Goal: Transaction & Acquisition: Download file/media

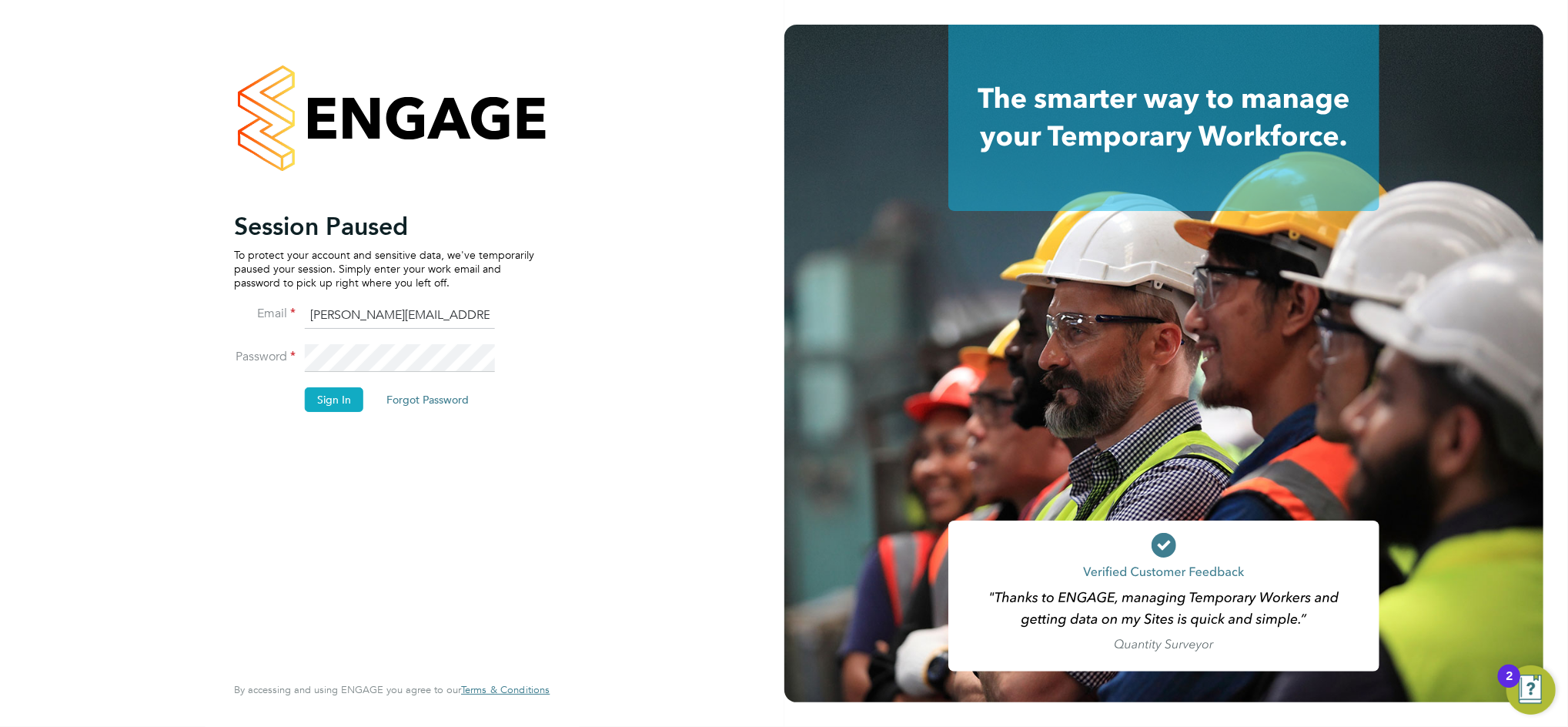
click at [337, 395] on button "Sign In" at bounding box center [334, 400] width 59 height 25
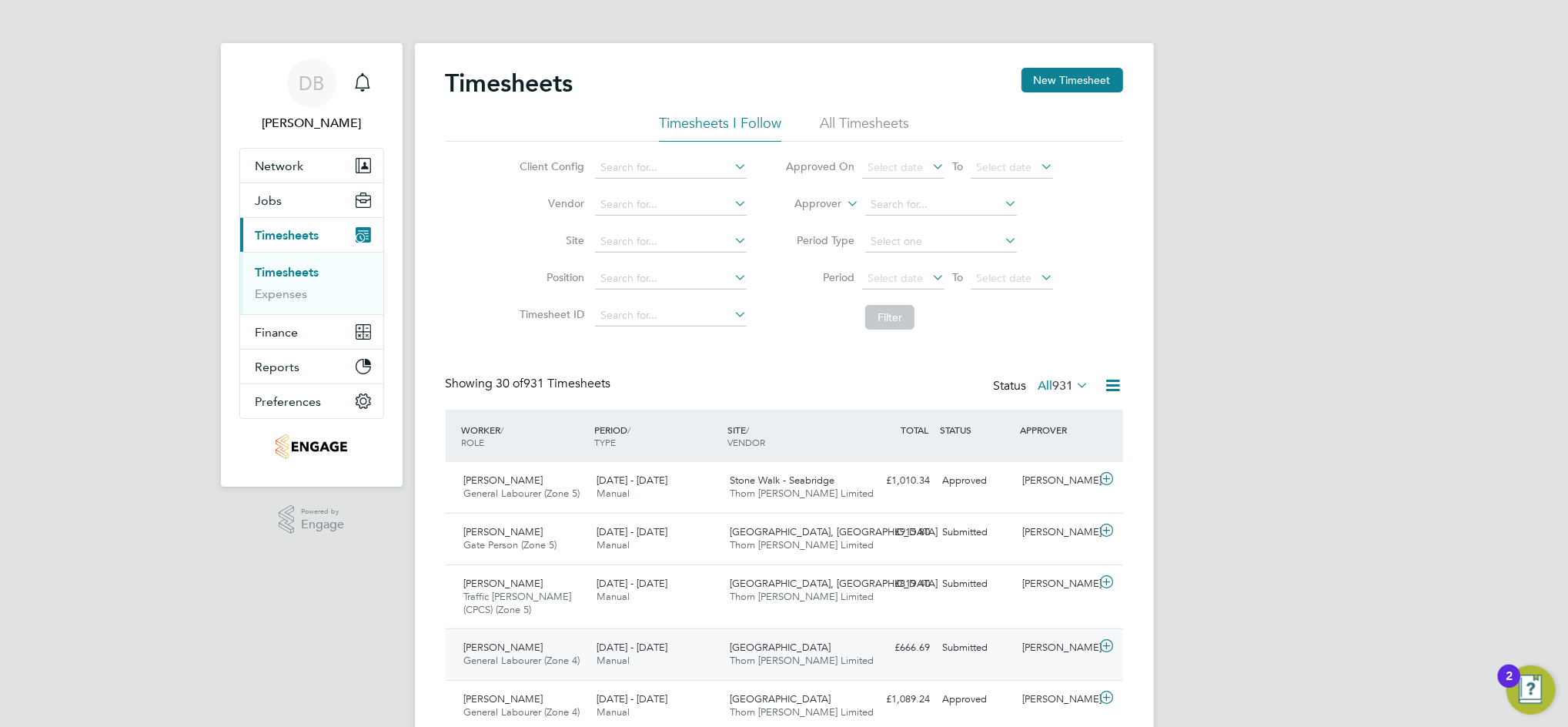
click at [1043, 649] on div "Lee Wilson" at bounding box center [1056, 648] width 80 height 26
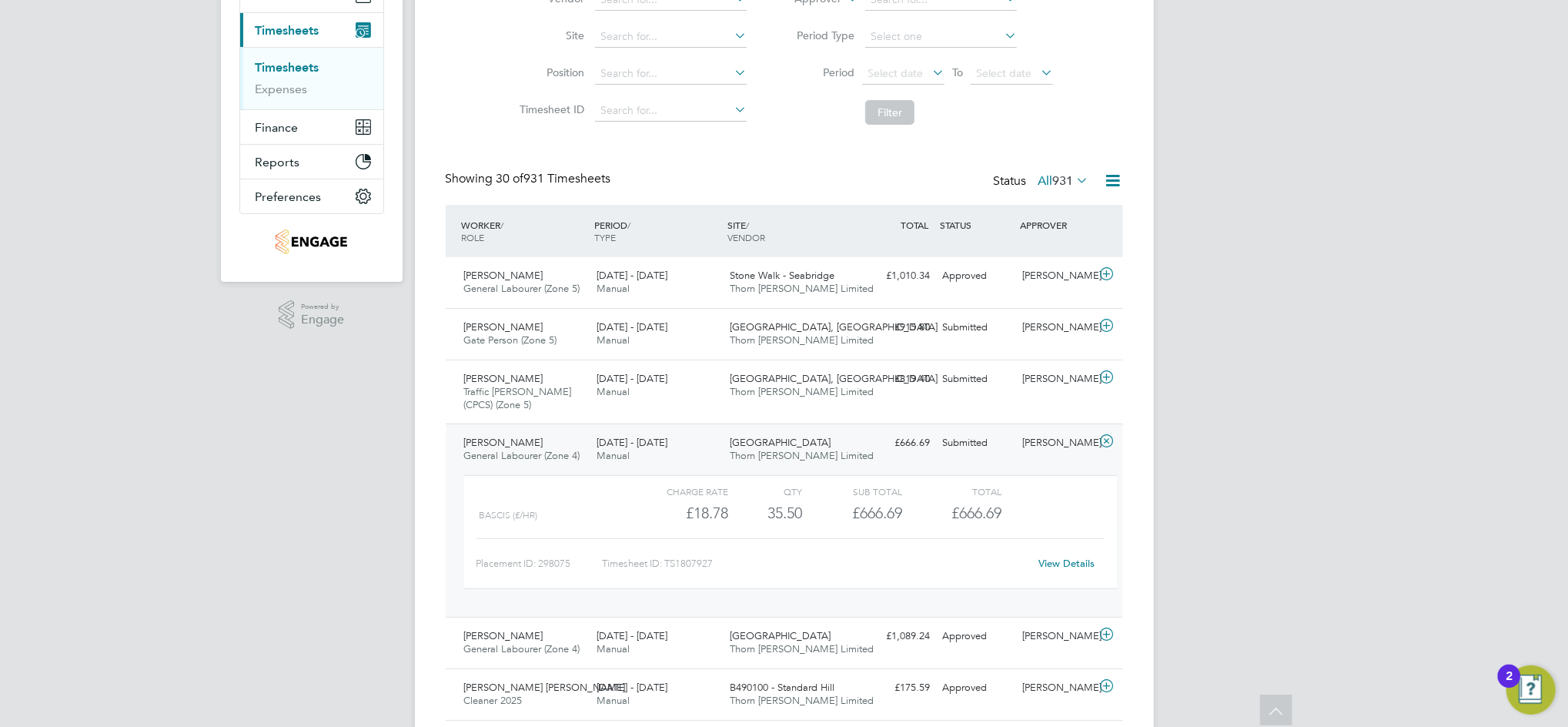
click at [1069, 557] on link "View Details" at bounding box center [1066, 563] width 56 height 13
click at [1049, 447] on div "Lee Wilson" at bounding box center [1056, 443] width 80 height 26
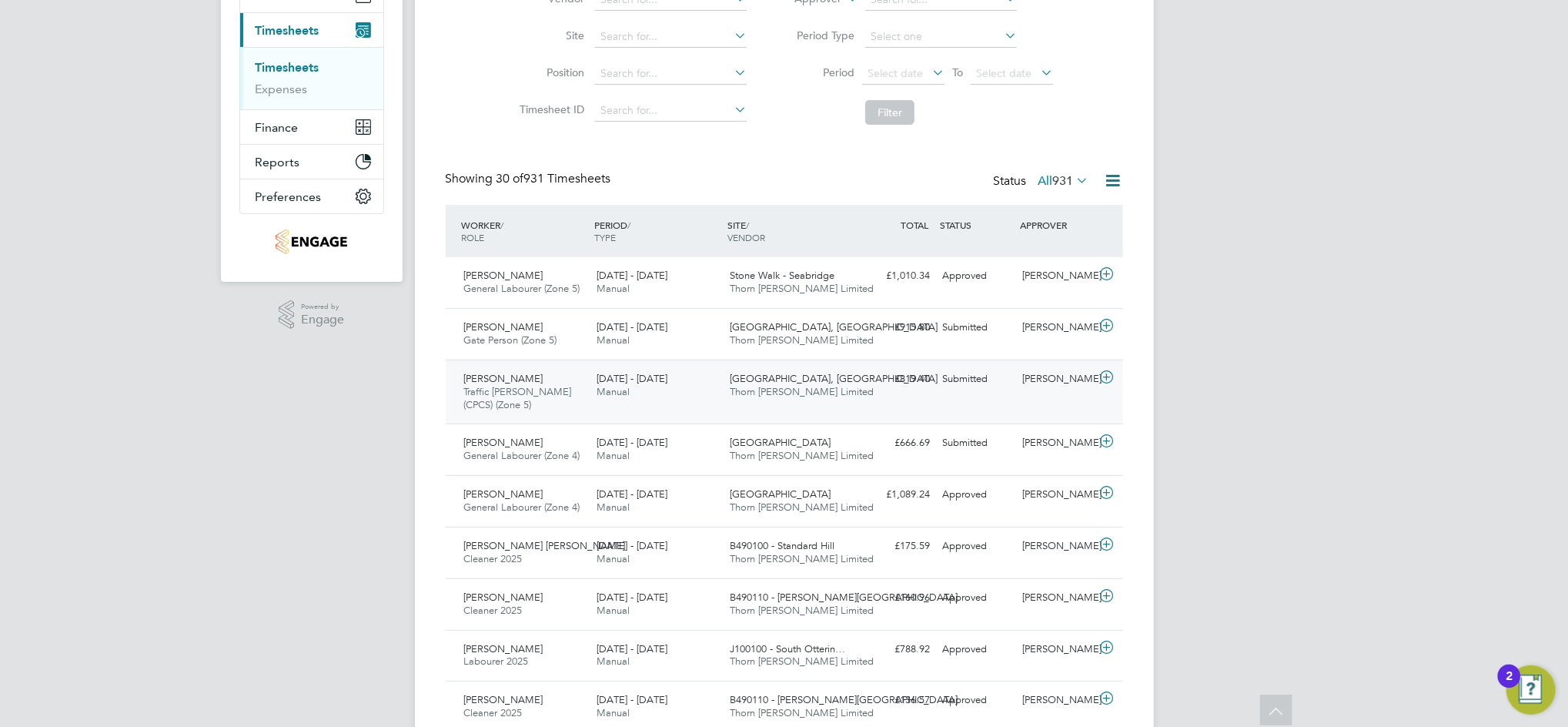
click at [1044, 389] on div "Chris Dickerson" at bounding box center [1056, 380] width 80 height 26
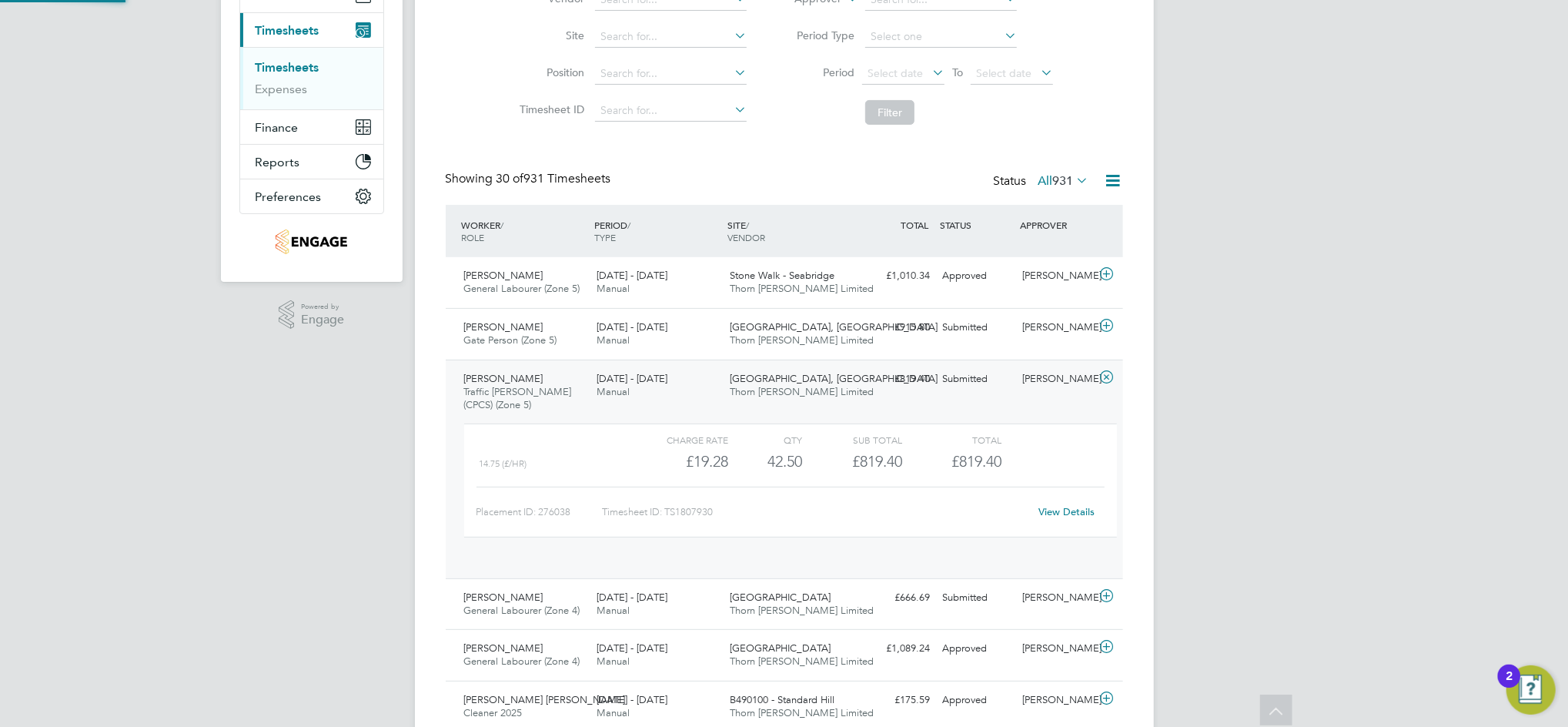
scroll to position [26, 150]
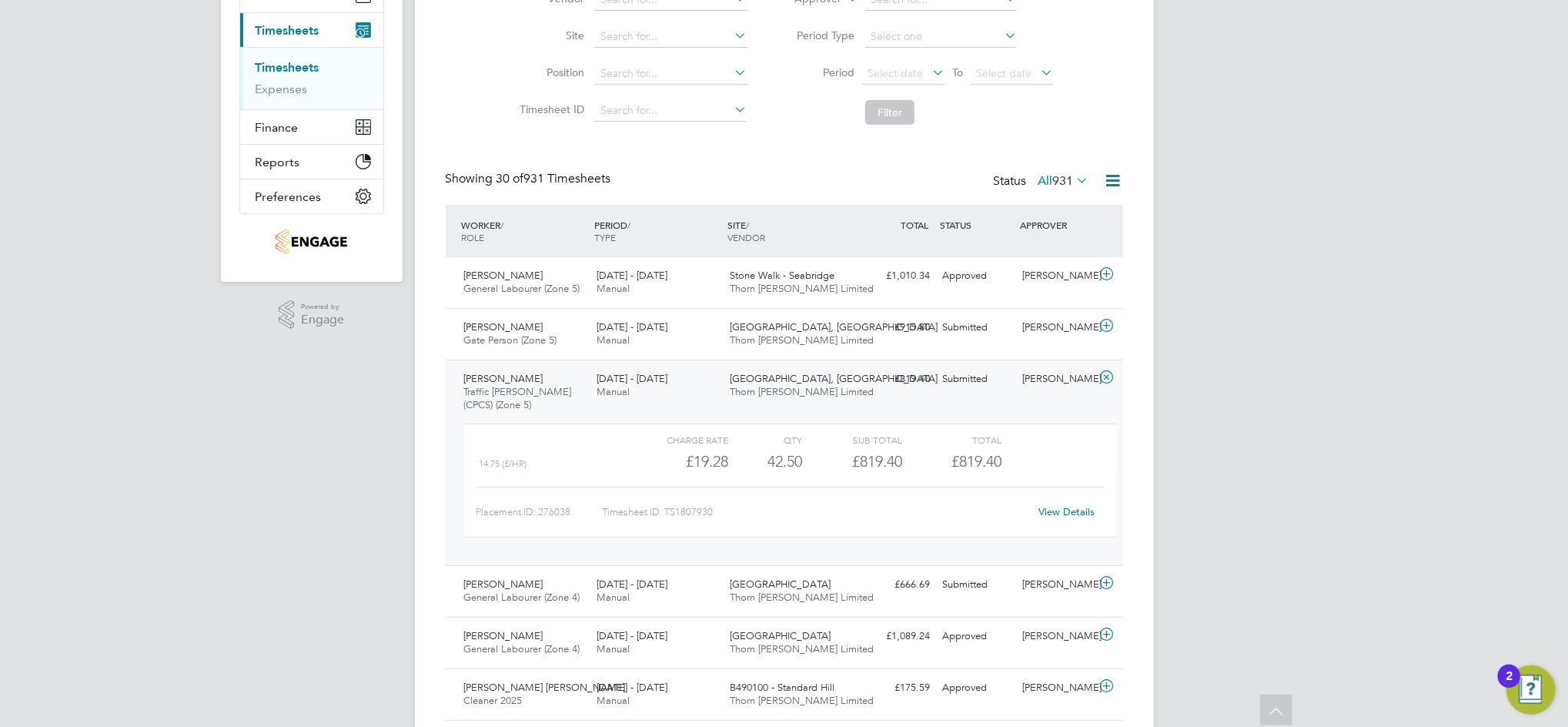
click at [1066, 510] on link "View Details" at bounding box center [1066, 511] width 56 height 13
click at [1051, 378] on div "Chris Dickerson" at bounding box center [1056, 380] width 80 height 26
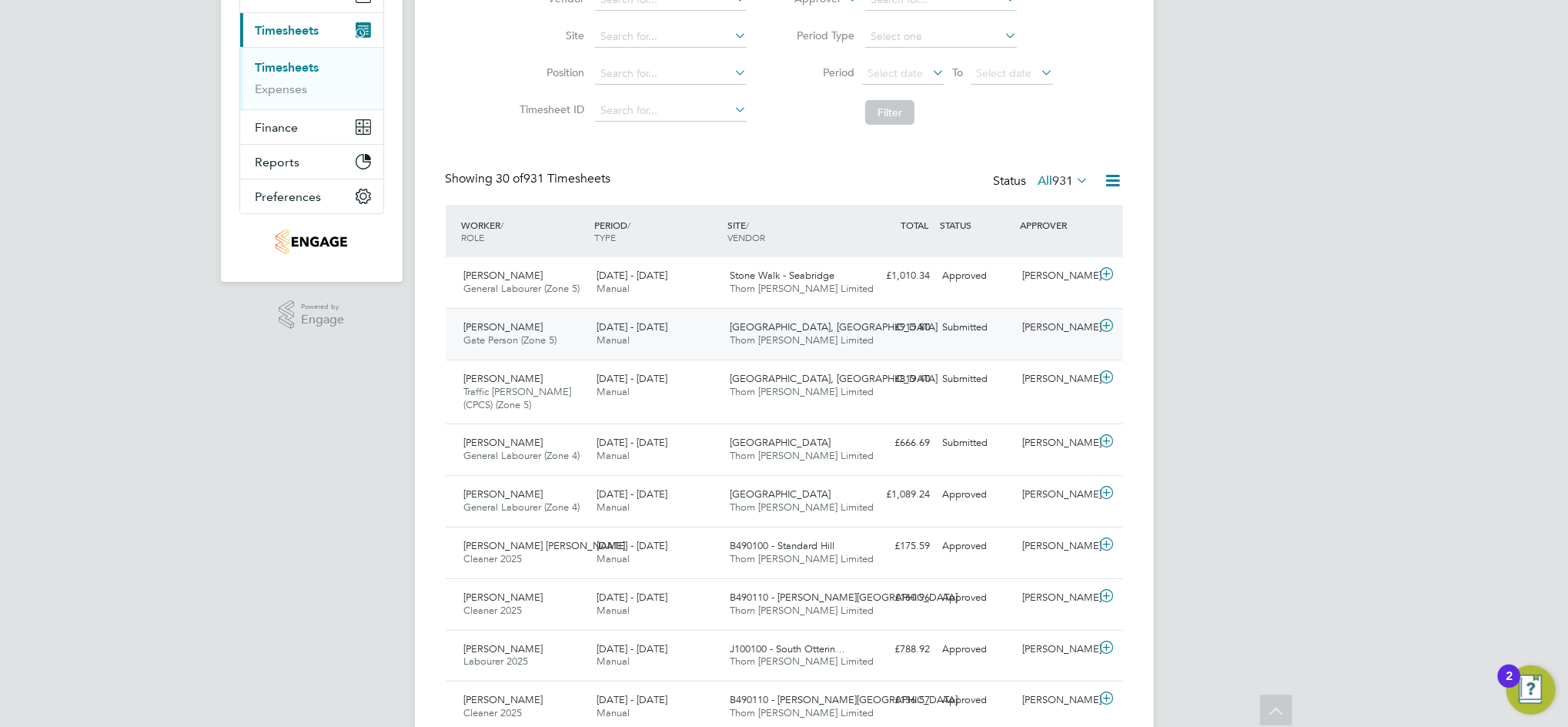
click at [1052, 334] on div "Chris Dickerson" at bounding box center [1056, 328] width 80 height 26
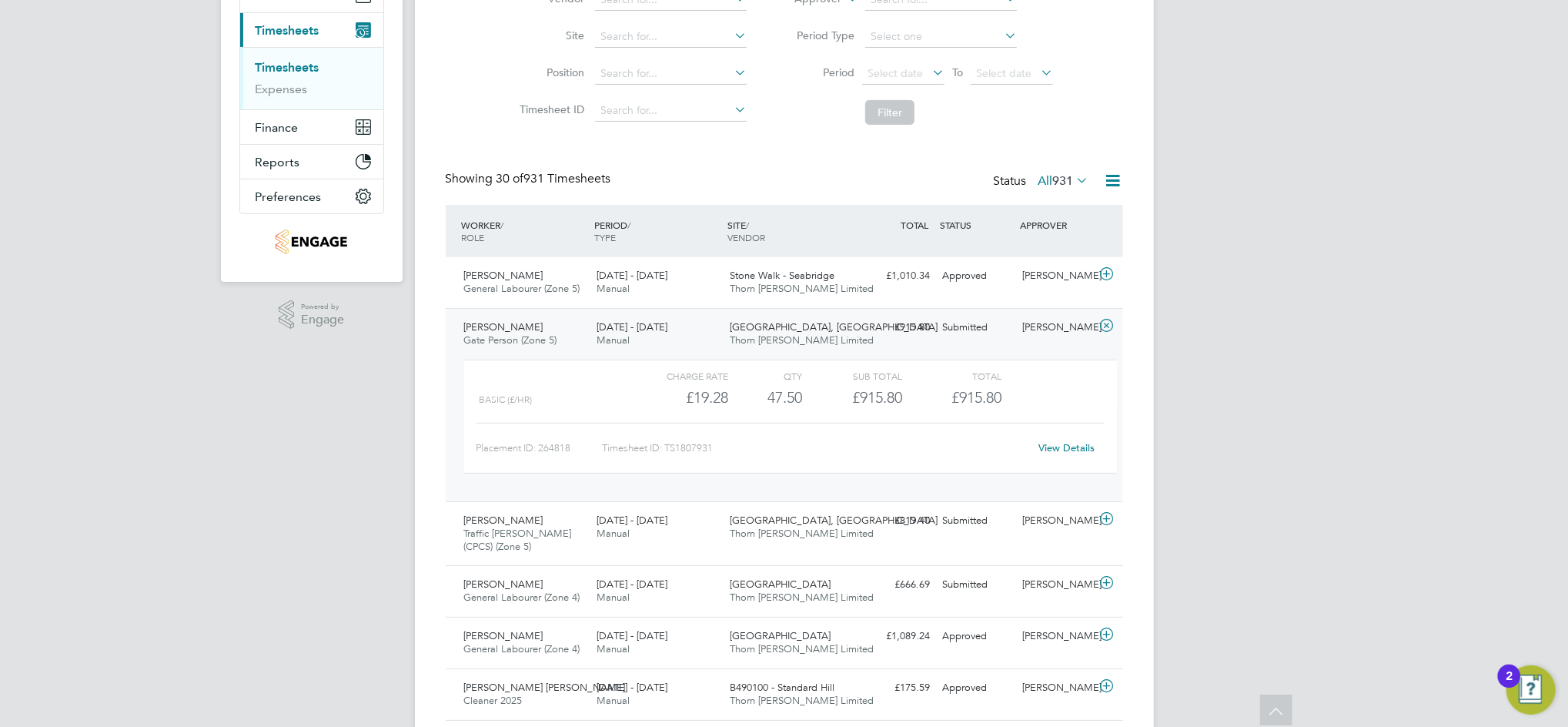
click at [1066, 441] on link "View Details" at bounding box center [1066, 447] width 56 height 13
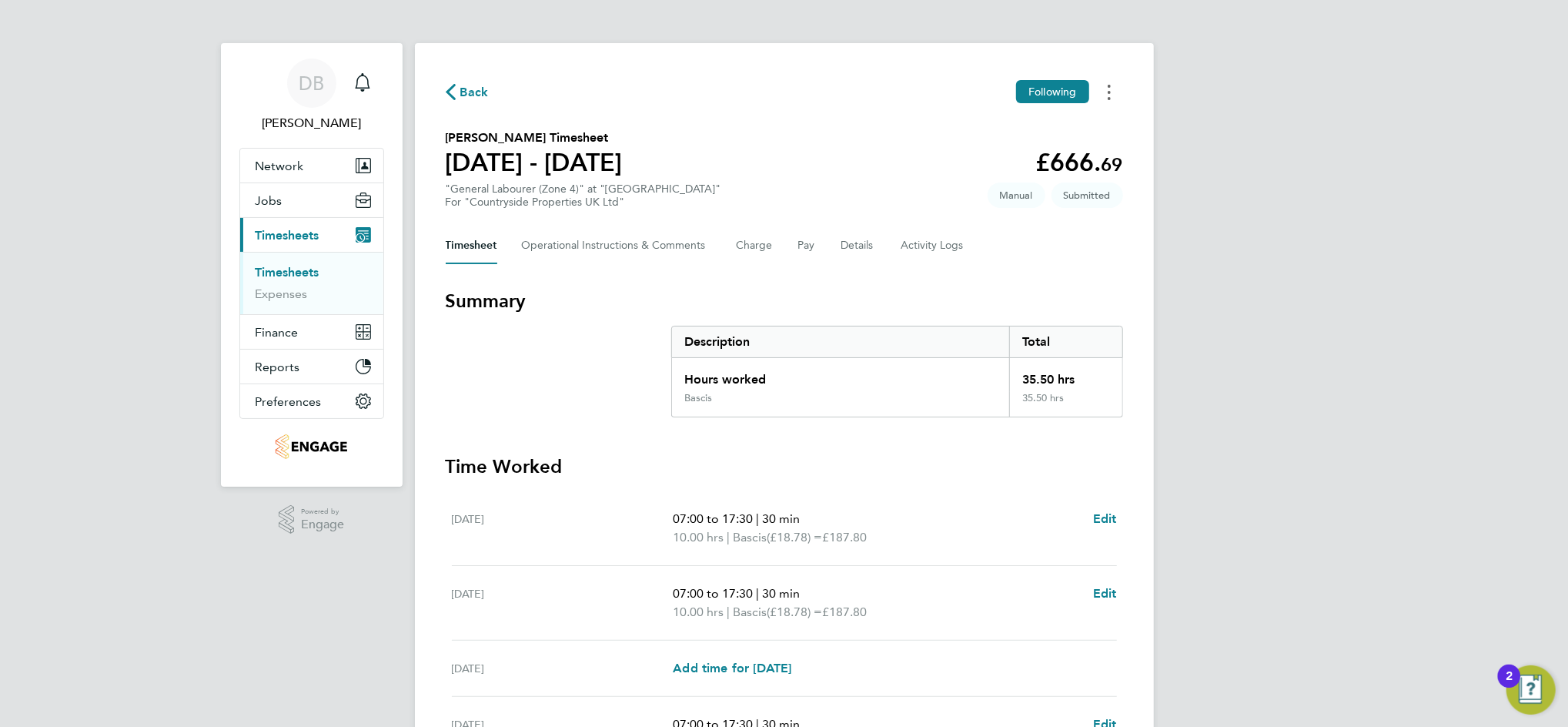
click at [1102, 90] on button "Timesheets Menu" at bounding box center [1109, 92] width 28 height 24
click at [1016, 156] on link "Download timesheet" at bounding box center [1030, 157] width 184 height 31
click at [1108, 95] on icon "Timesheets Menu" at bounding box center [1109, 92] width 3 height 15
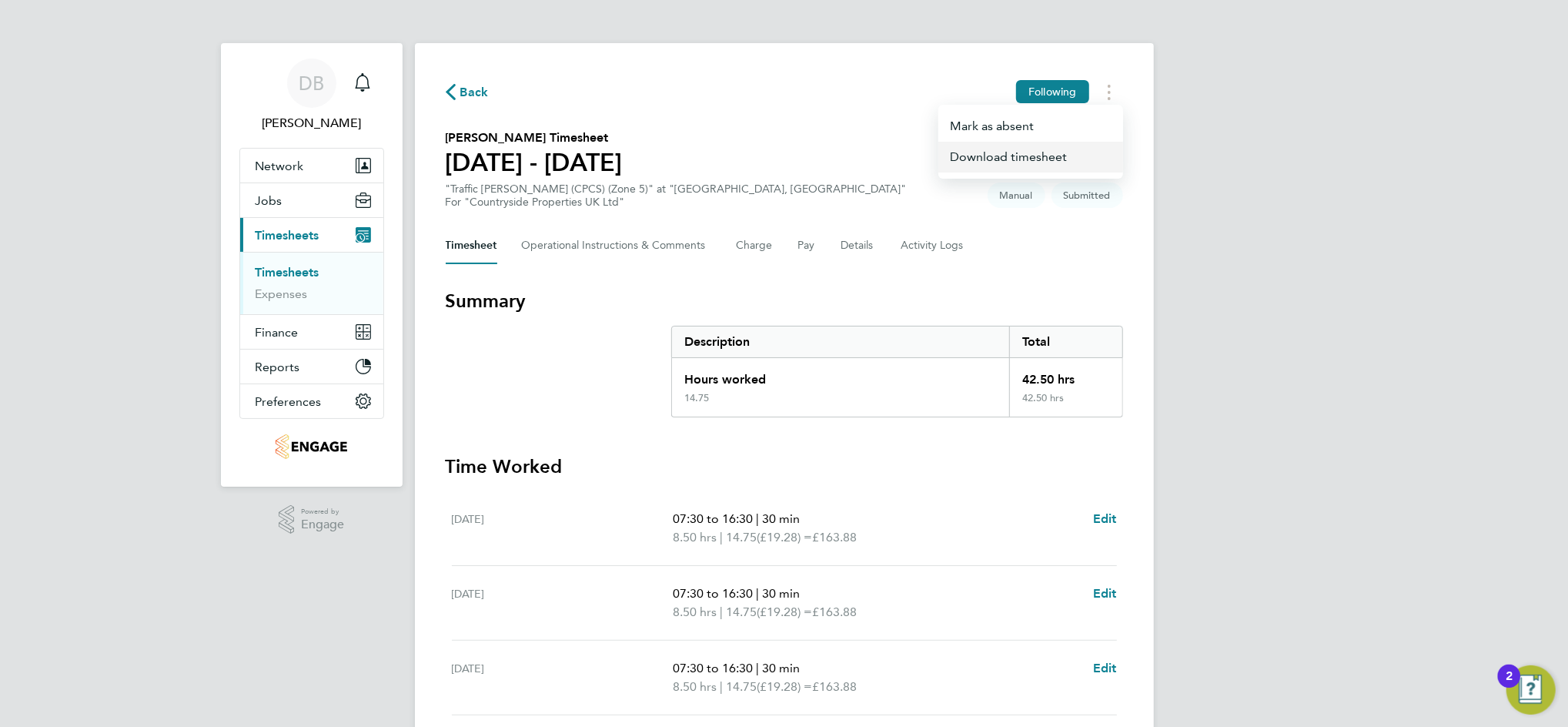
click at [1006, 153] on link "Download timesheet" at bounding box center [1030, 157] width 184 height 31
click at [1104, 95] on button "Timesheets Menu" at bounding box center [1109, 92] width 28 height 24
click at [1042, 156] on link "Download timesheet" at bounding box center [1030, 157] width 184 height 31
